Goal: Obtain resource: Obtain resource

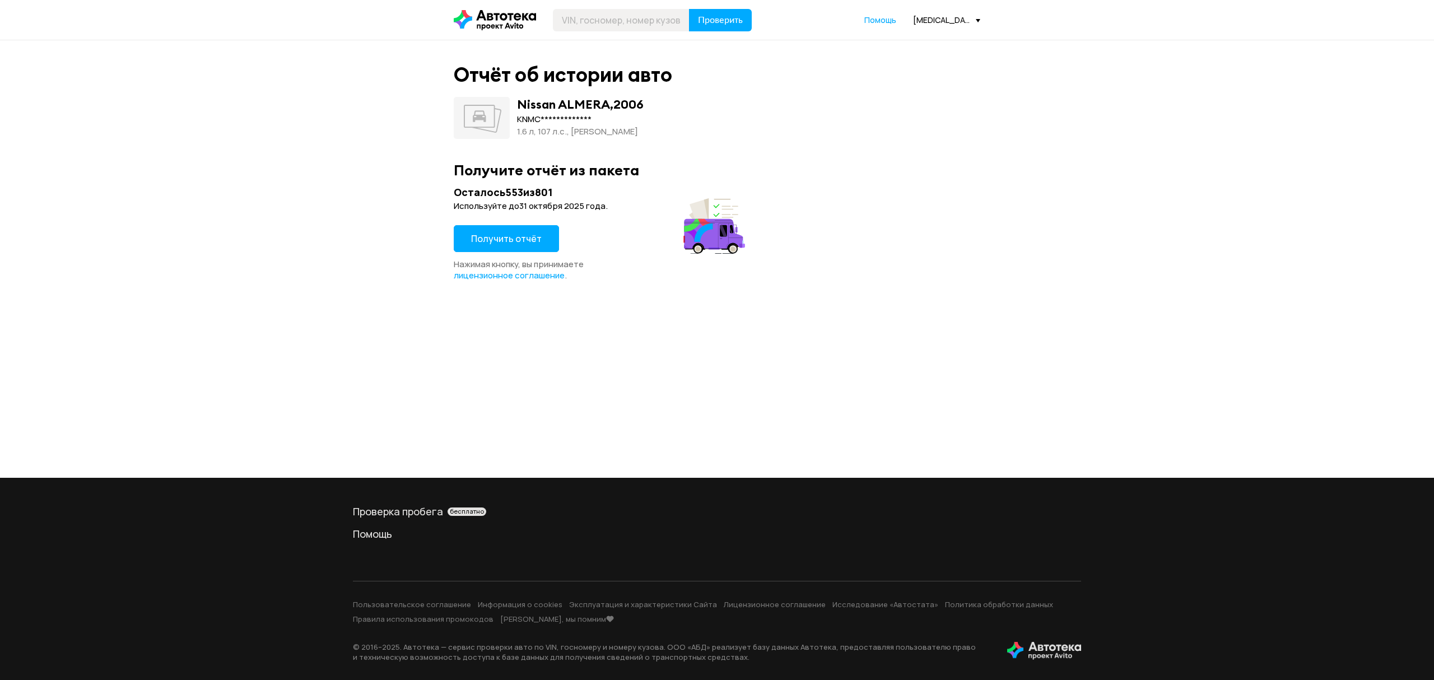
click at [504, 243] on span "Получить отчёт" at bounding box center [506, 238] width 71 height 12
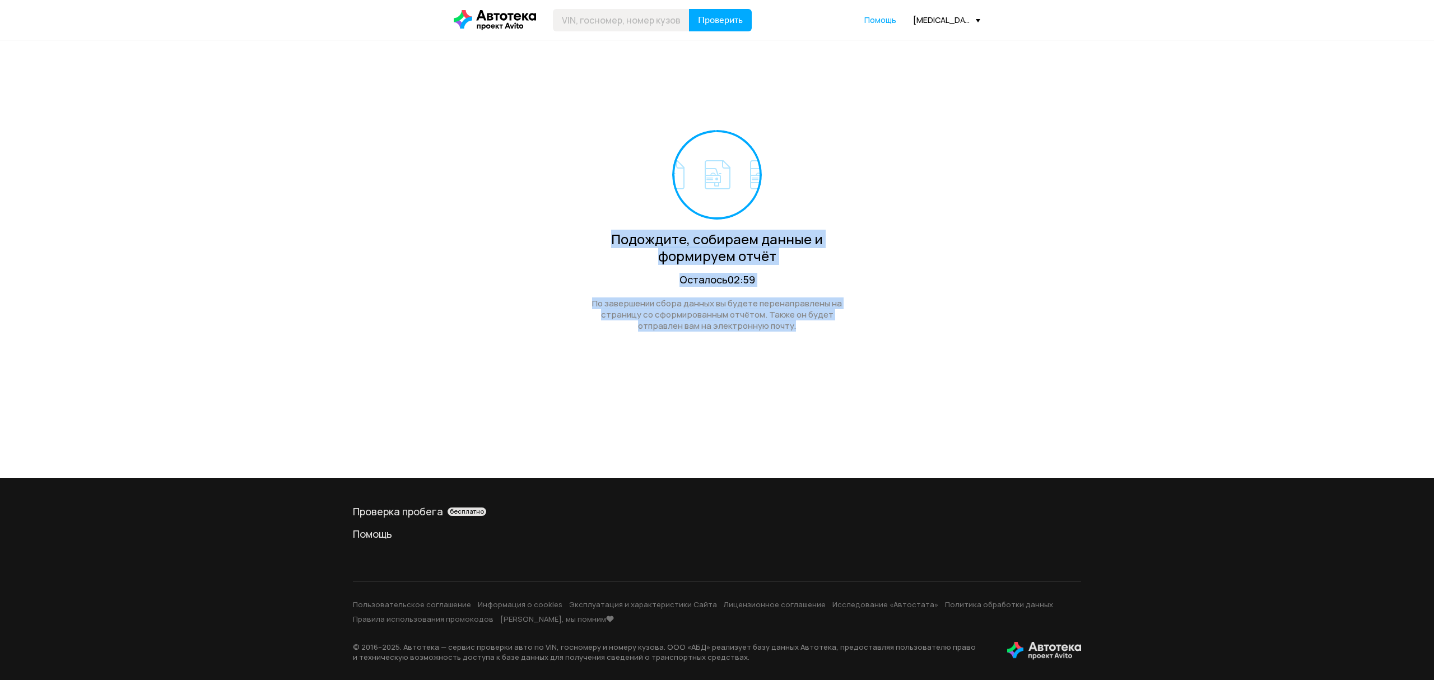
drag, startPoint x: 606, startPoint y: 232, endPoint x: 816, endPoint y: 346, distance: 238.9
click at [816, 346] on div "Подождите, собираем данные и формируем отчёт Осталось 02:59 По завершении сбора…" at bounding box center [717, 201] width 527 height 322
drag, startPoint x: 783, startPoint y: 339, endPoint x: 573, endPoint y: 204, distance: 249.4
click at [573, 204] on div "Подождите, собираем данные и формируем отчёт Осталось 02:59 По завершении сбора…" at bounding box center [717, 201] width 527 height 322
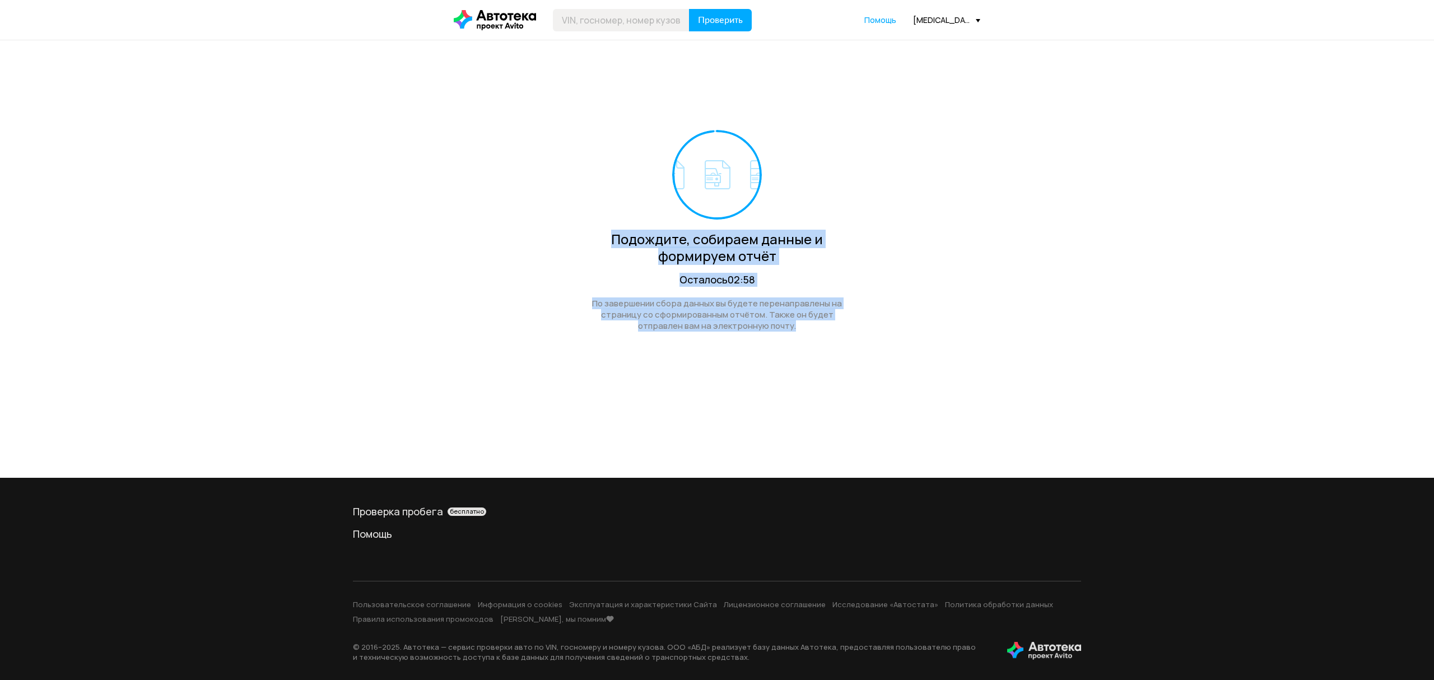
click at [573, 204] on div "Подождите, собираем данные и формируем отчёт Осталось 02:58 По завершении сбора…" at bounding box center [717, 201] width 527 height 322
drag, startPoint x: 606, startPoint y: 233, endPoint x: 825, endPoint y: 355, distance: 250.5
click at [825, 355] on div "Подождите, собираем данные и формируем отчёт Осталось 02:57 По завершении сбора…" at bounding box center [717, 201] width 527 height 322
drag, startPoint x: 804, startPoint y: 337, endPoint x: 554, endPoint y: 234, distance: 271.1
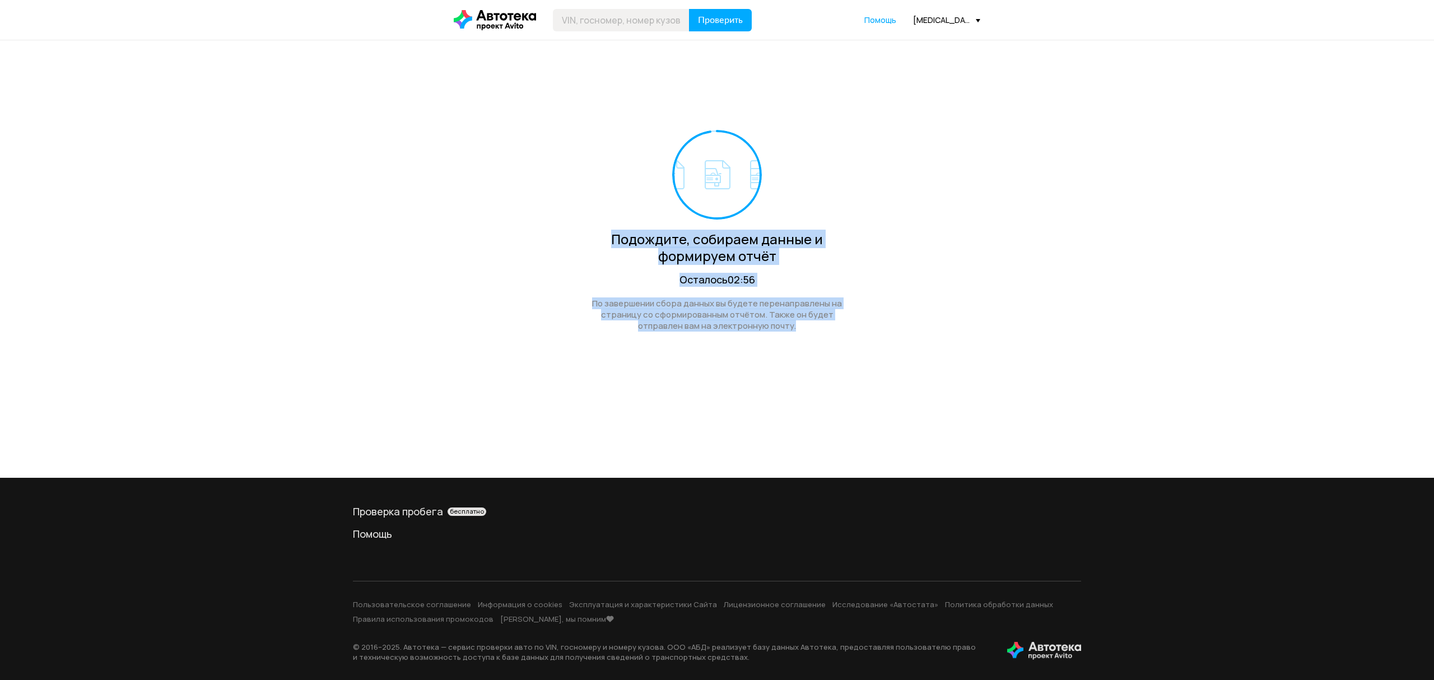
click at [554, 234] on div "Подождите, собираем данные и формируем отчёт Осталось 02:56 По завершении сбора…" at bounding box center [717, 201] width 527 height 322
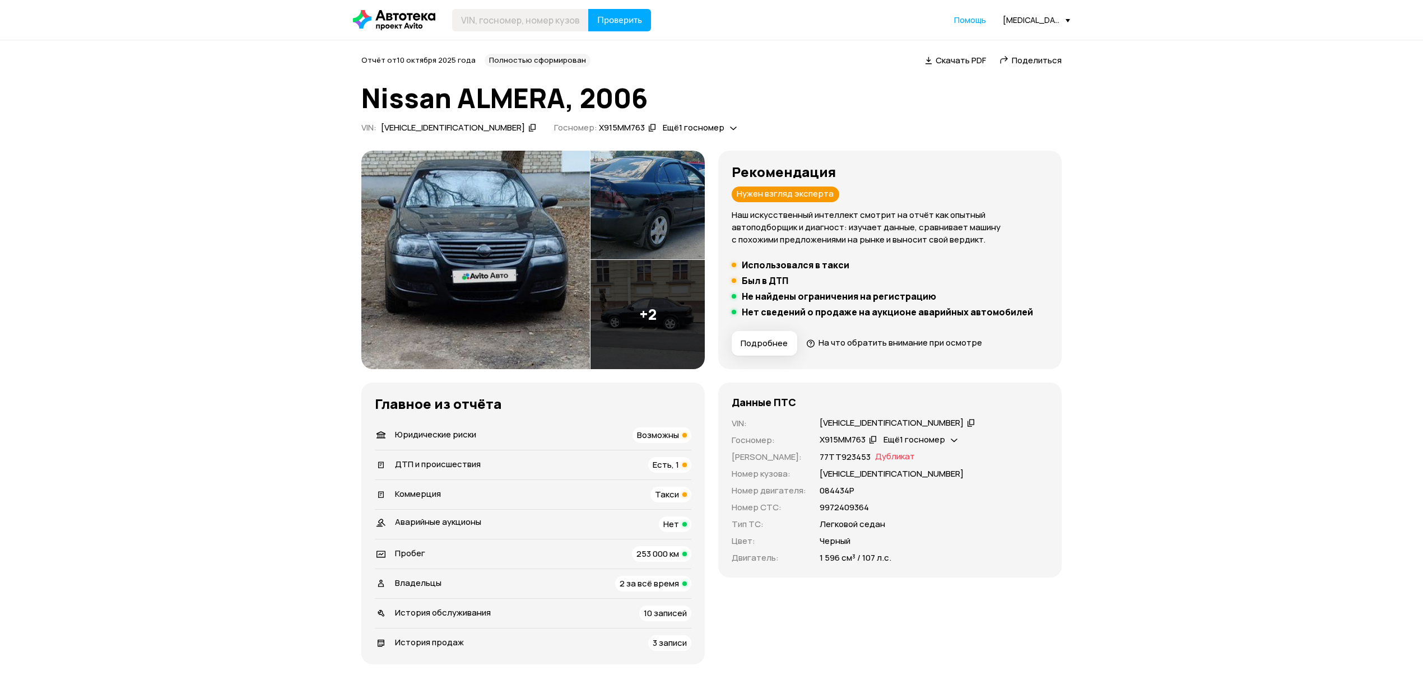
scroll to position [75, 0]
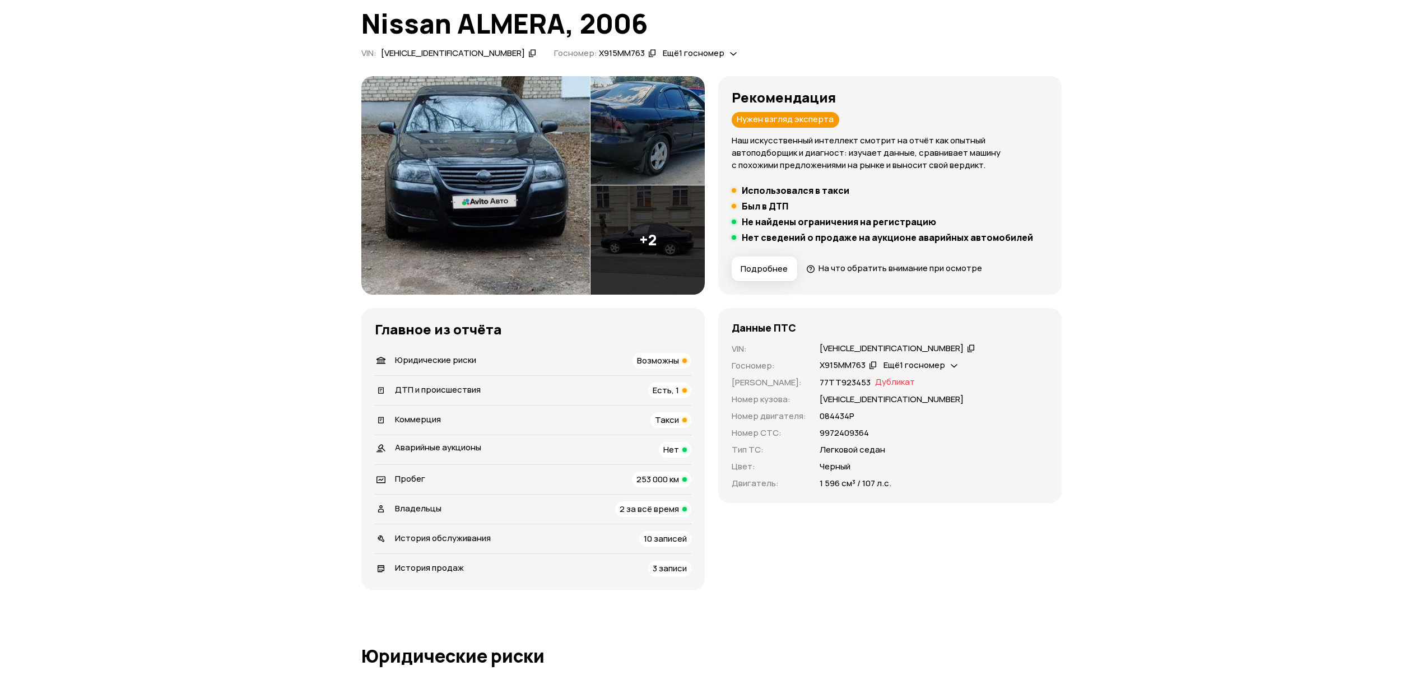
click at [637, 355] on span "Возможны" at bounding box center [658, 361] width 42 height 12
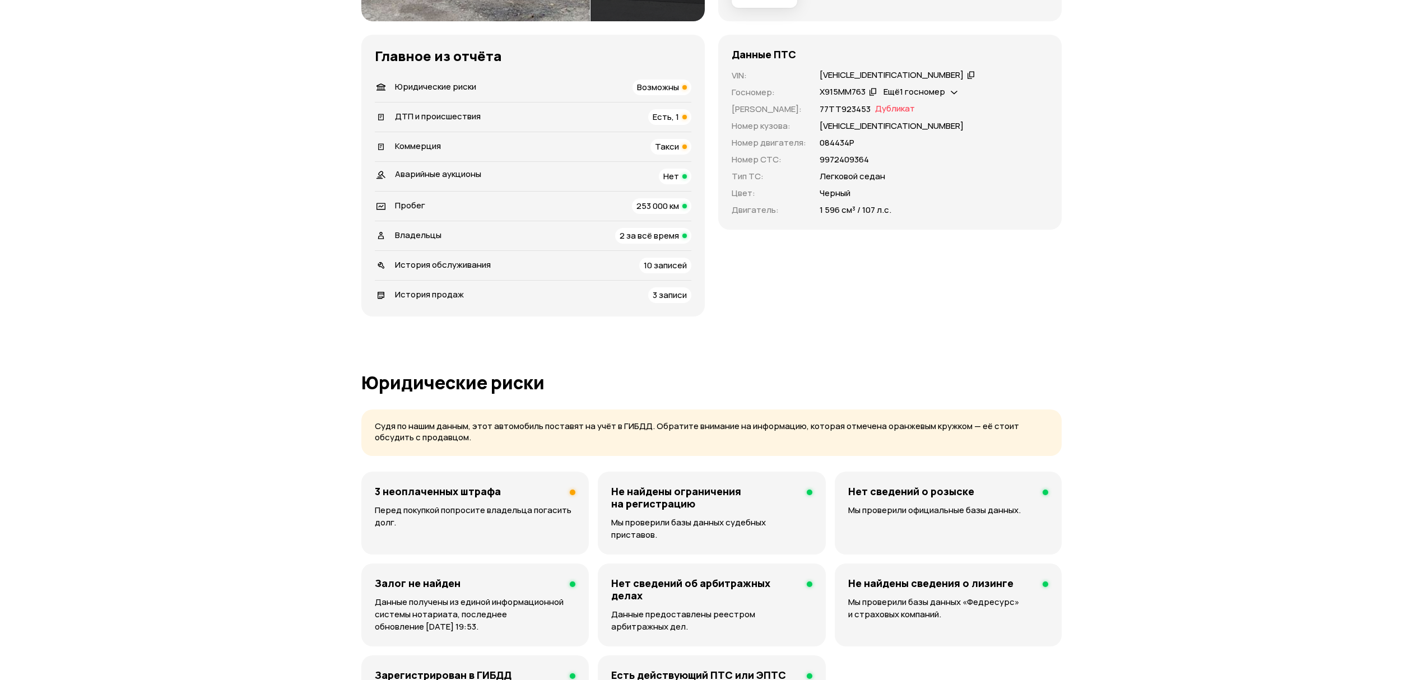
click at [675, 146] on span "Такси" at bounding box center [667, 147] width 24 height 12
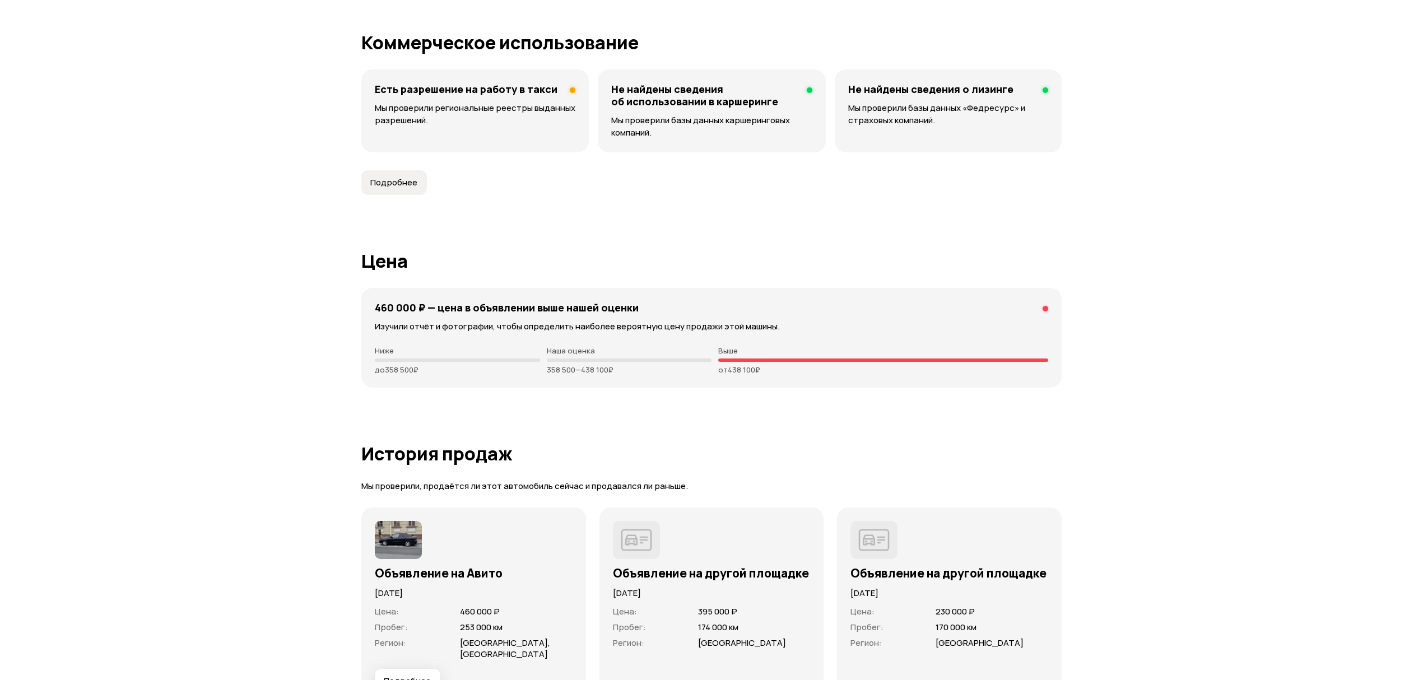
scroll to position [2755, 0]
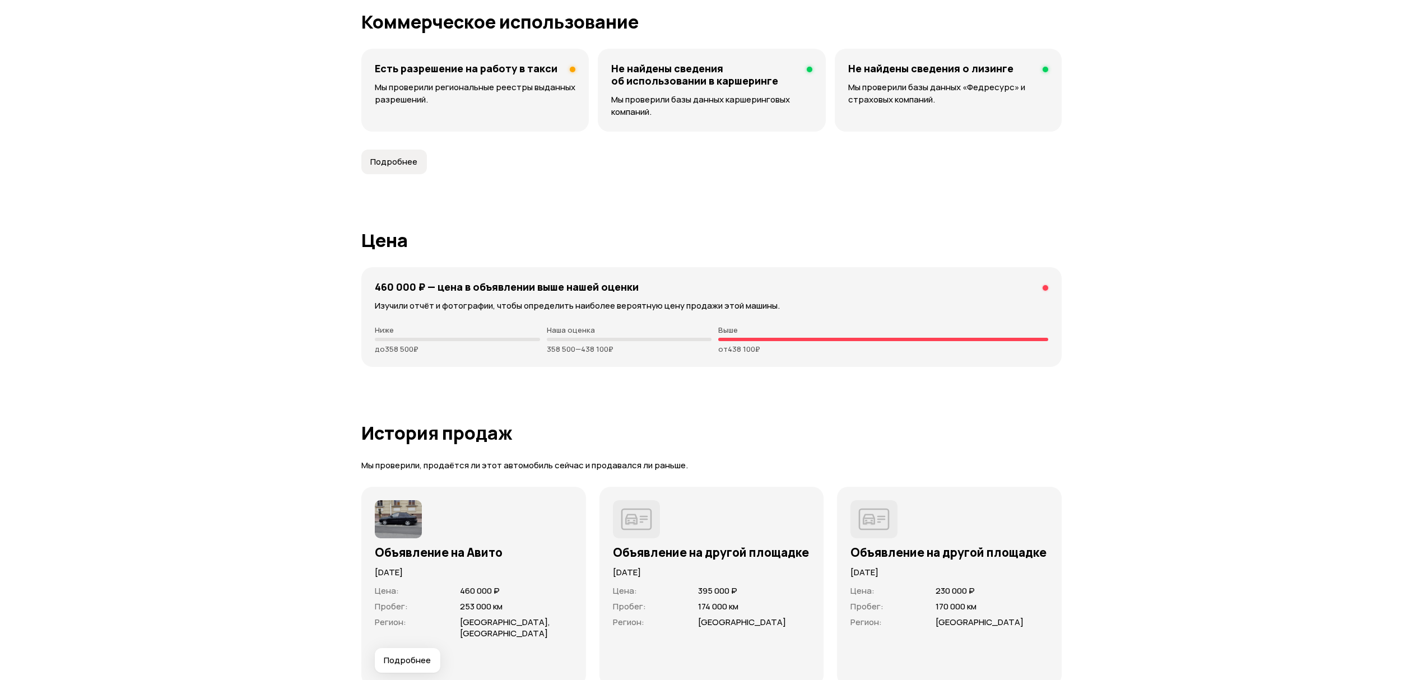
drag, startPoint x: 374, startPoint y: 269, endPoint x: 904, endPoint y: 361, distance: 537.8
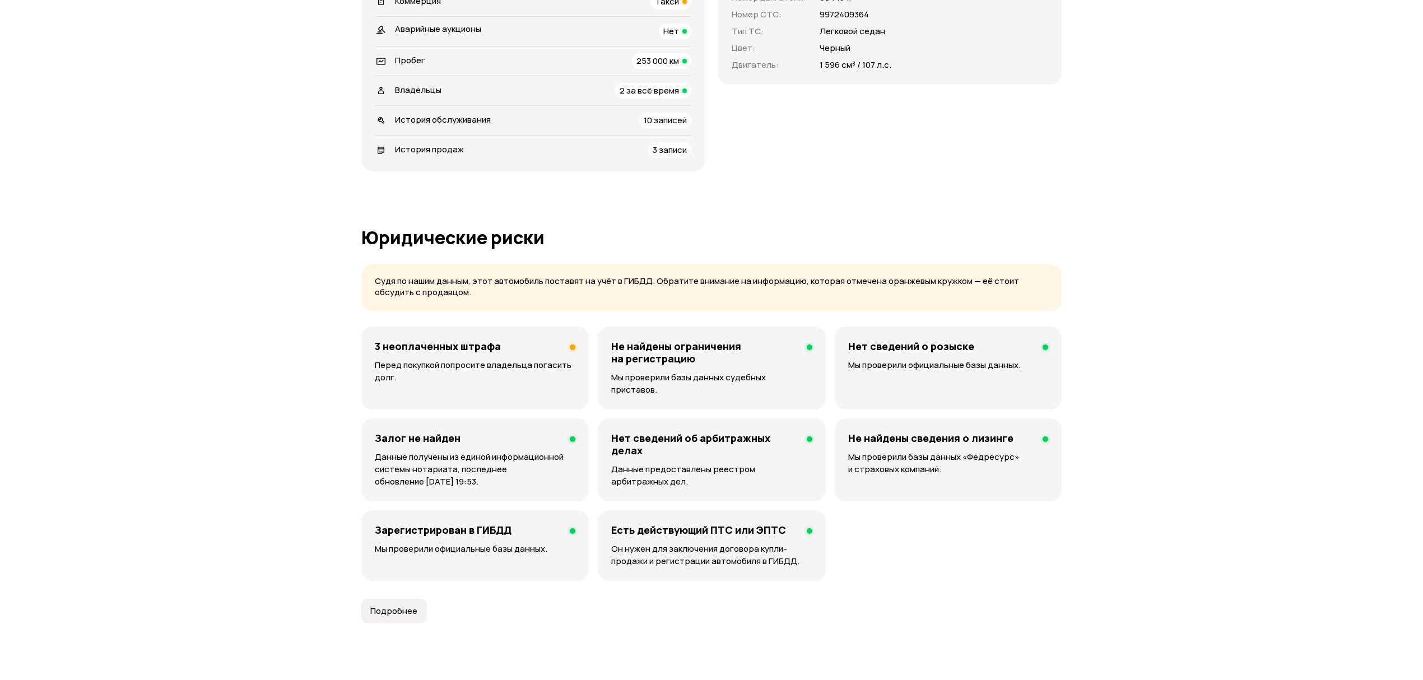
scroll to position [290, 0]
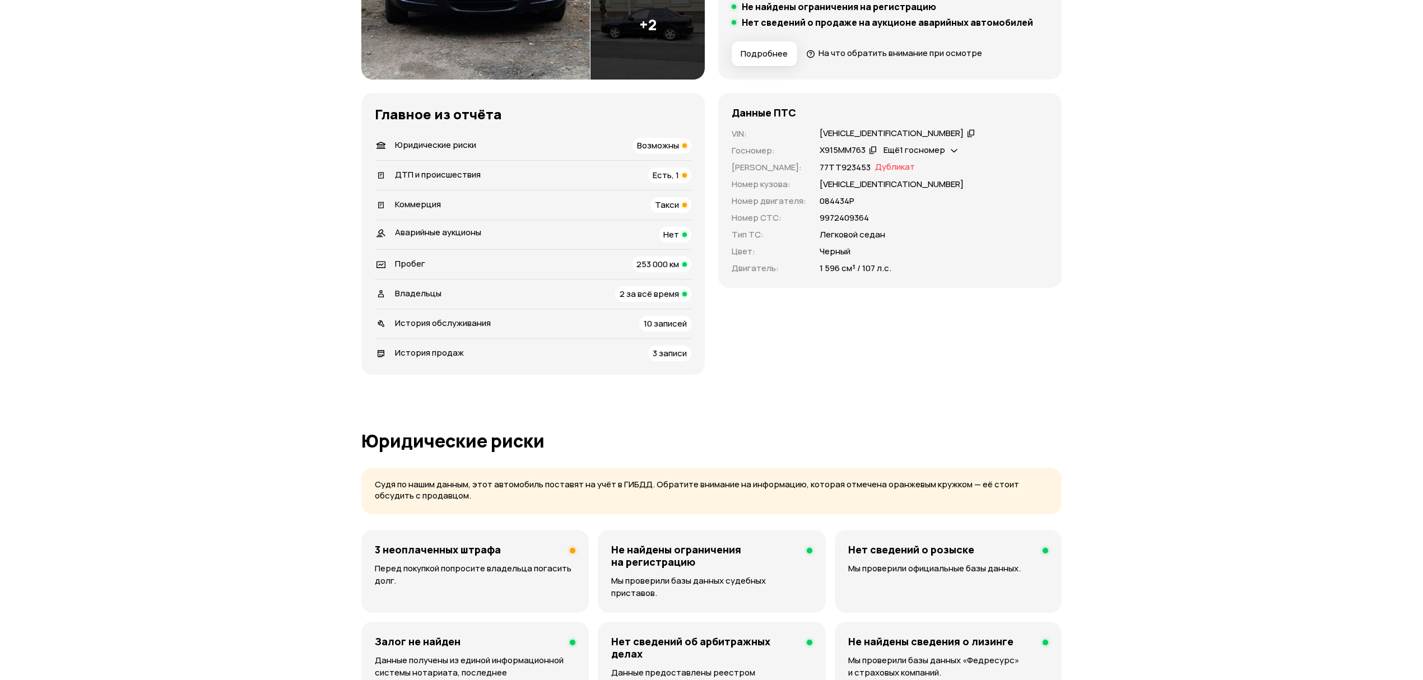
click at [664, 176] on span "Есть, 1" at bounding box center [666, 175] width 26 height 12
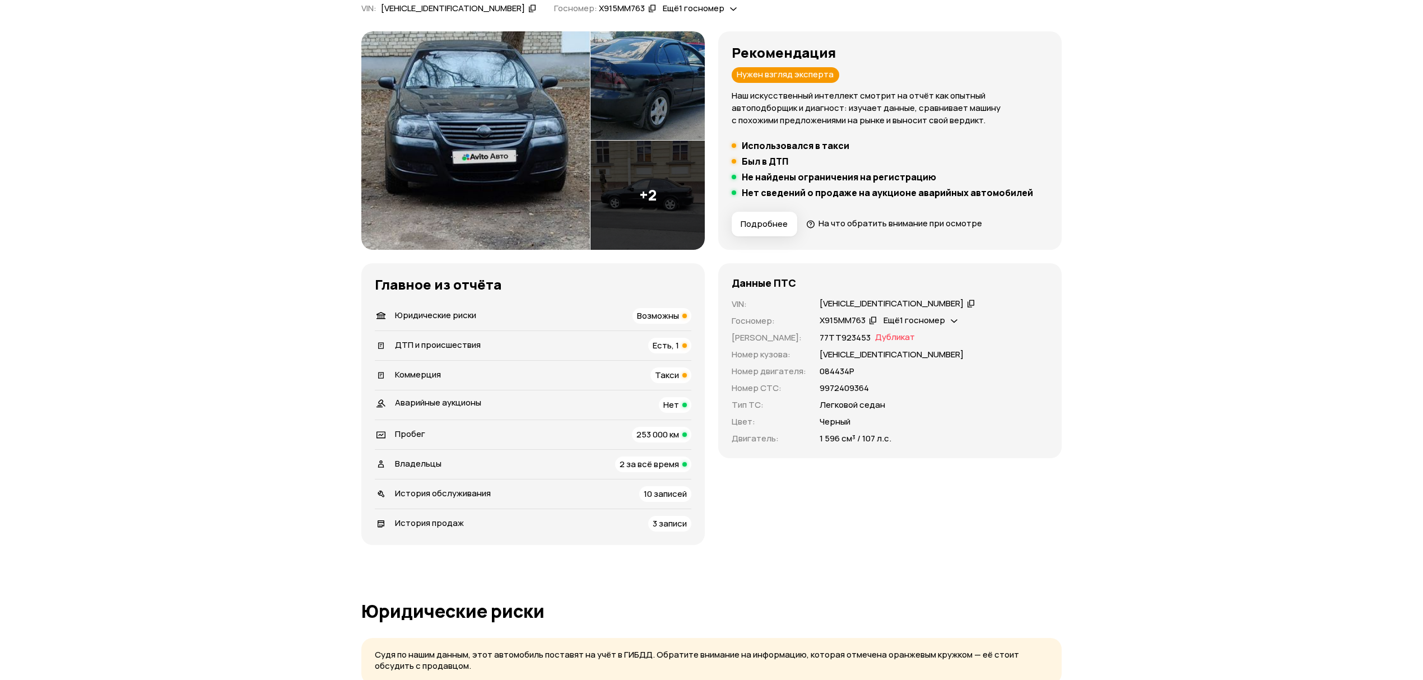
scroll to position [0, 0]
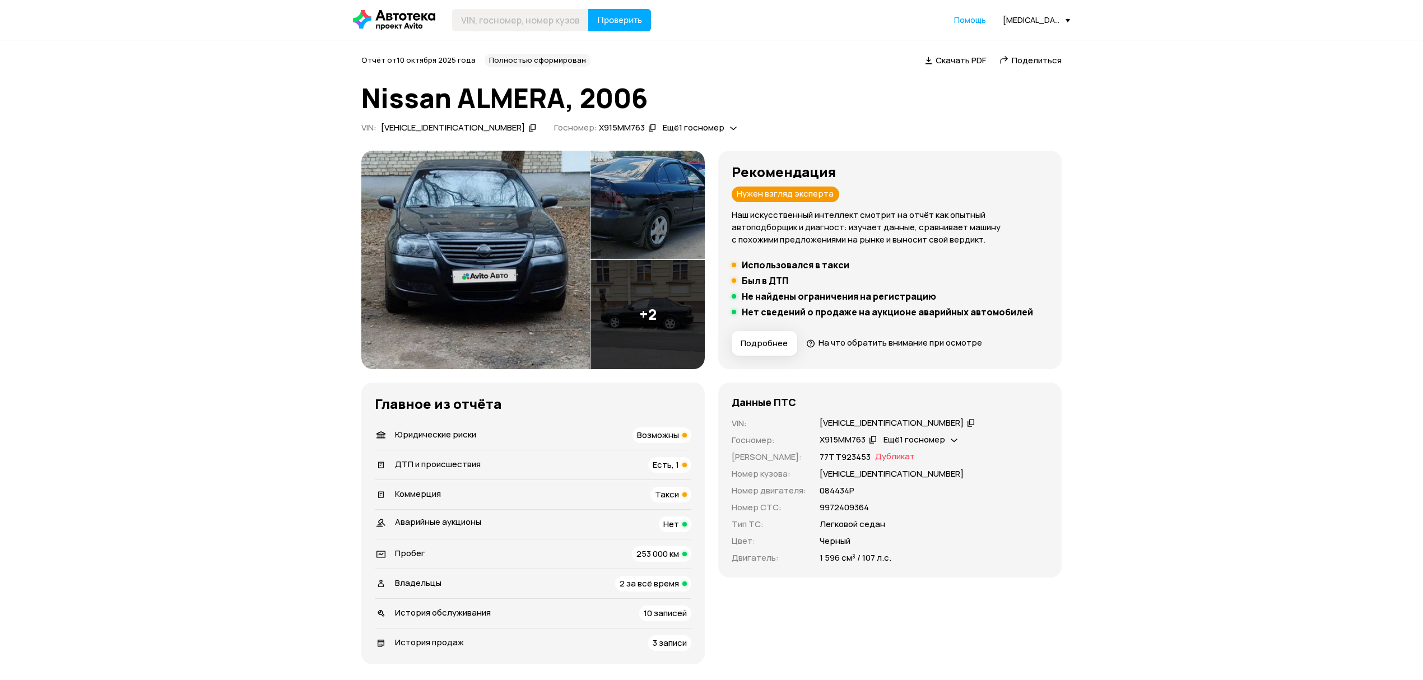
click at [455, 234] on img at bounding box center [475, 260] width 229 height 218
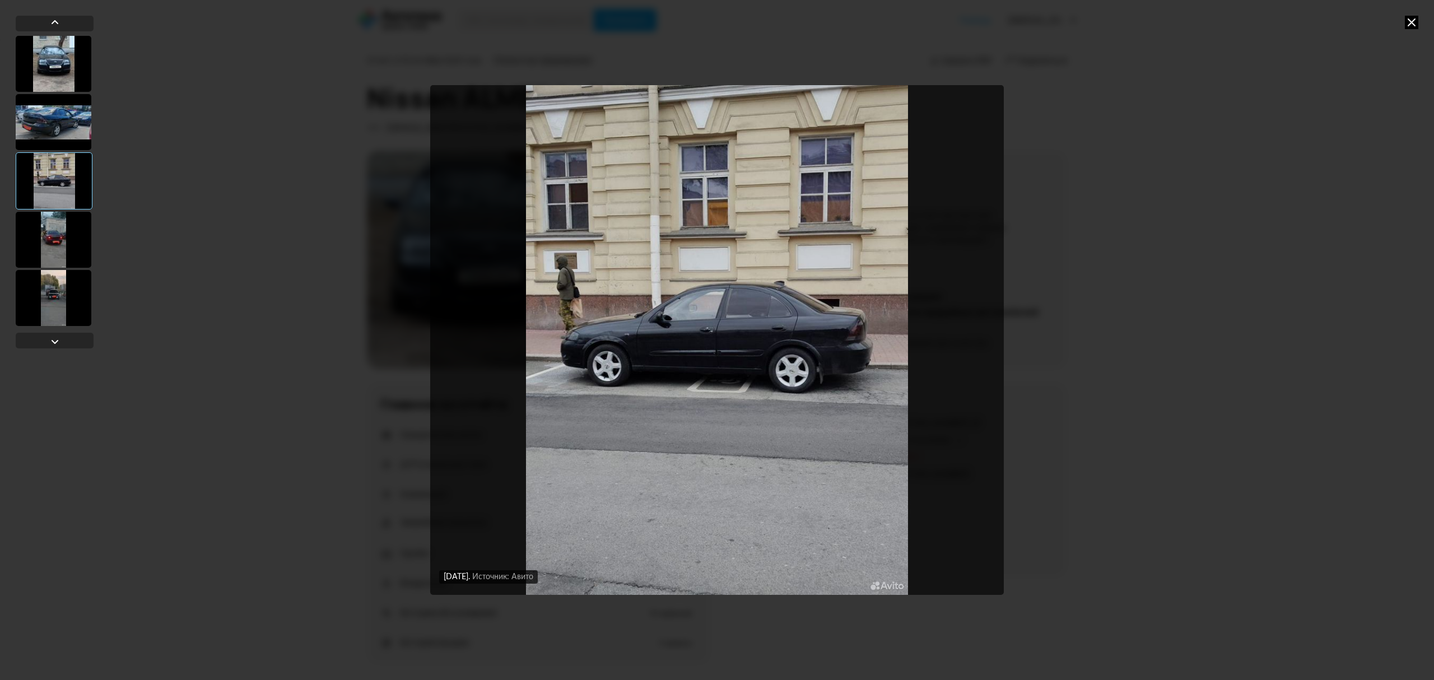
click at [1407, 22] on icon at bounding box center [1411, 22] width 13 height 13
